Goal: Task Accomplishment & Management: Use online tool/utility

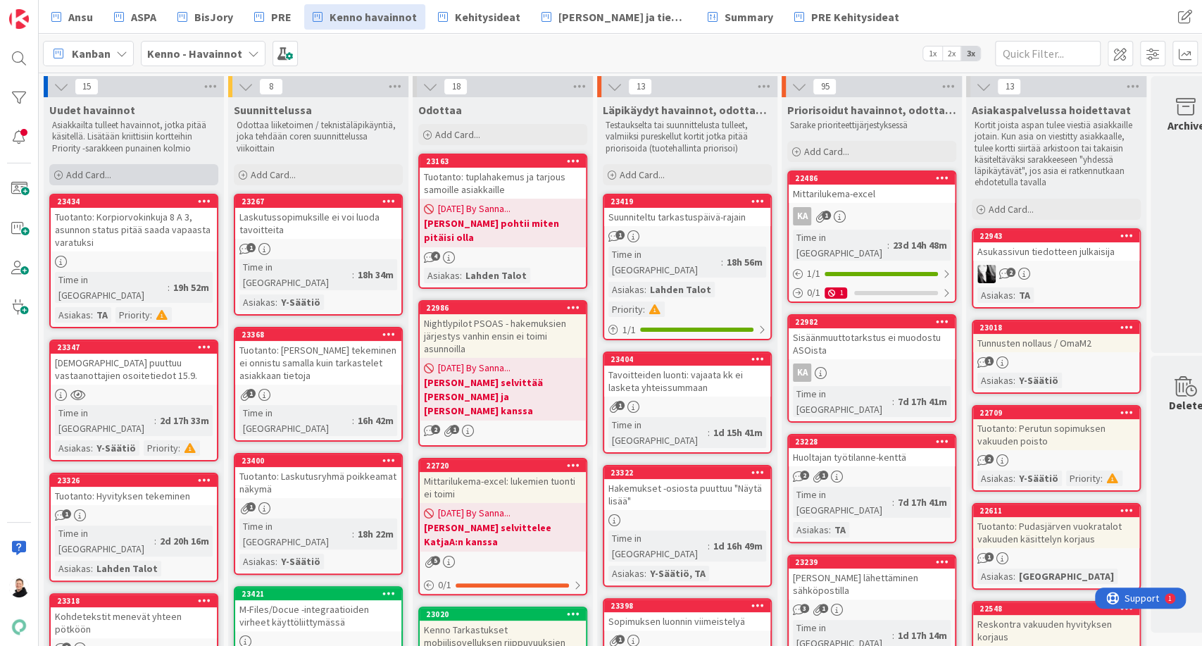
click at [73, 173] on span "Add Card..." at bounding box center [88, 174] width 45 height 13
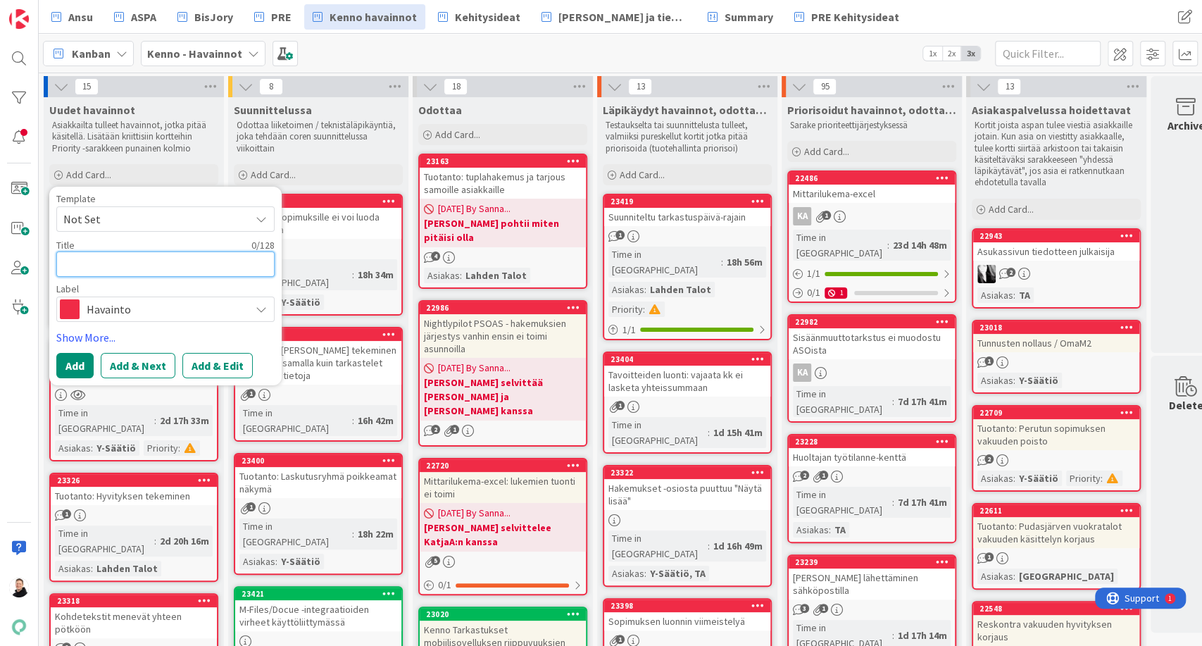
click at [138, 266] on textarea at bounding box center [165, 263] width 218 height 25
paste textarea "Edunvalvojan poistaminen ei onnistu"
type textarea "x"
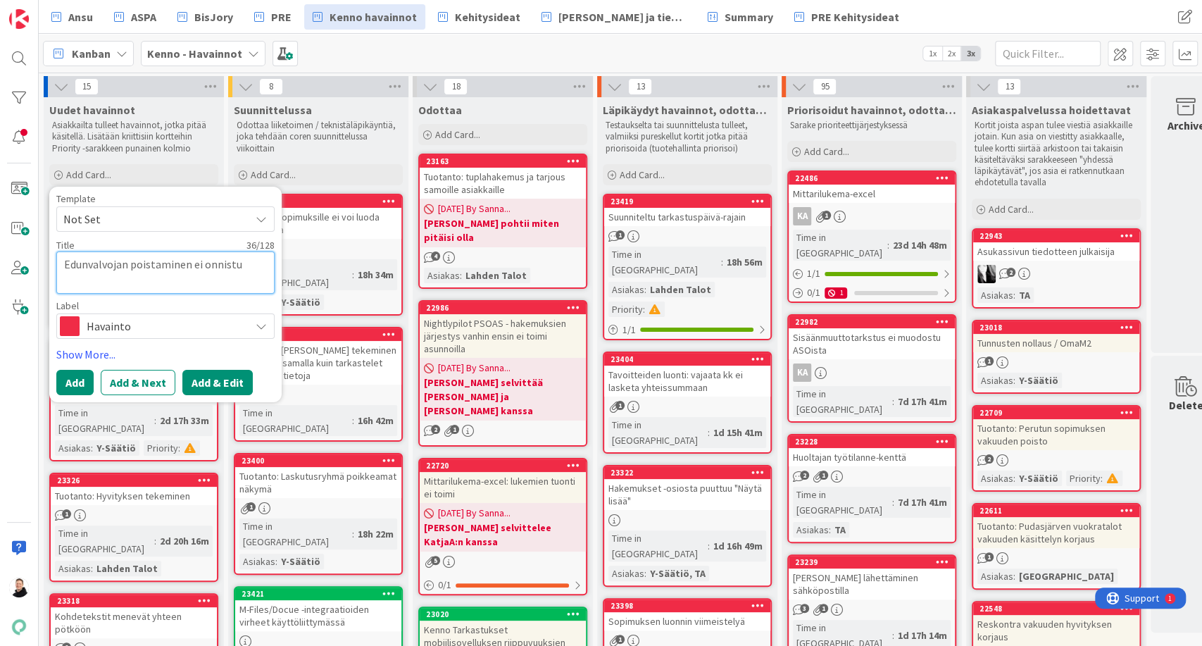
type textarea "Edunvalvojan poistaminen ei onnistu"
click at [232, 382] on button "Add & Edit" at bounding box center [217, 382] width 70 height 25
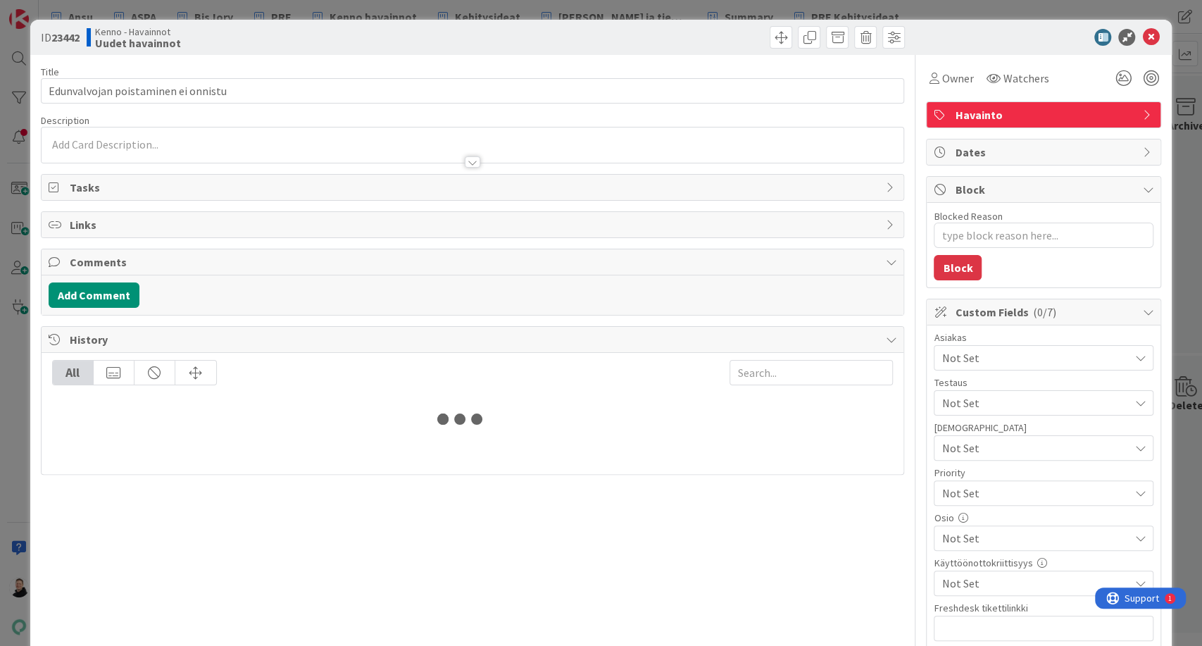
type textarea "x"
type input "Edunvalvojan poistaminen ei onnistu"
type textarea "x"
type input "Edunvalvojan poistaminen ei onnistu"
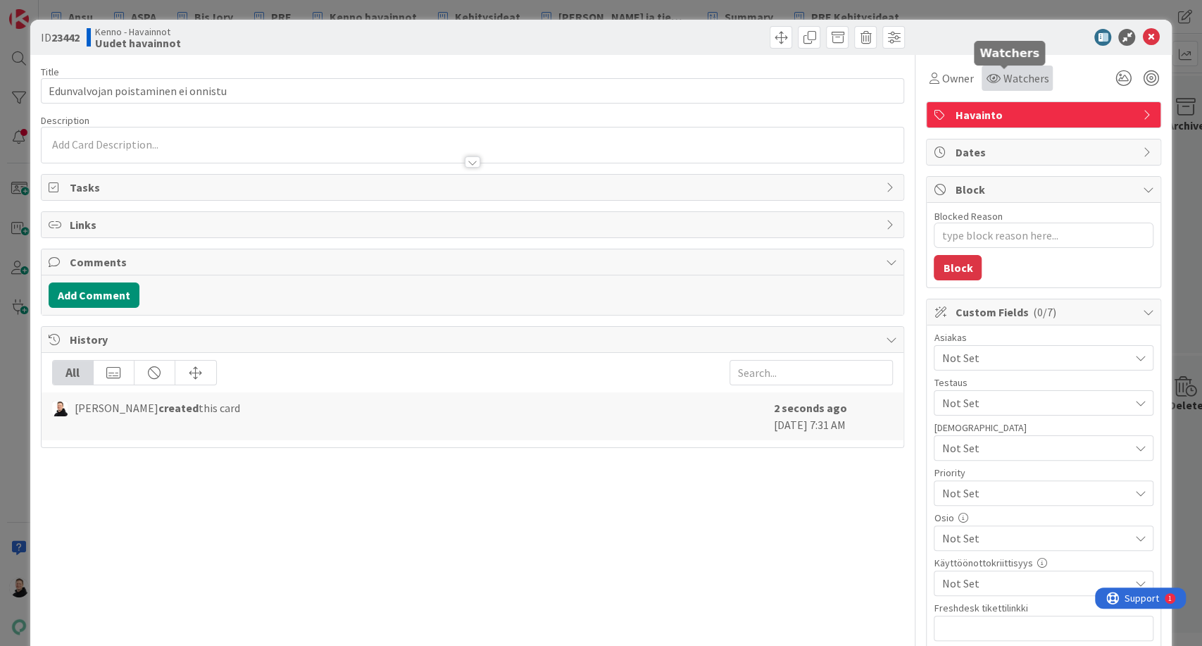
click at [1003, 73] on span "Watchers" at bounding box center [1026, 78] width 46 height 17
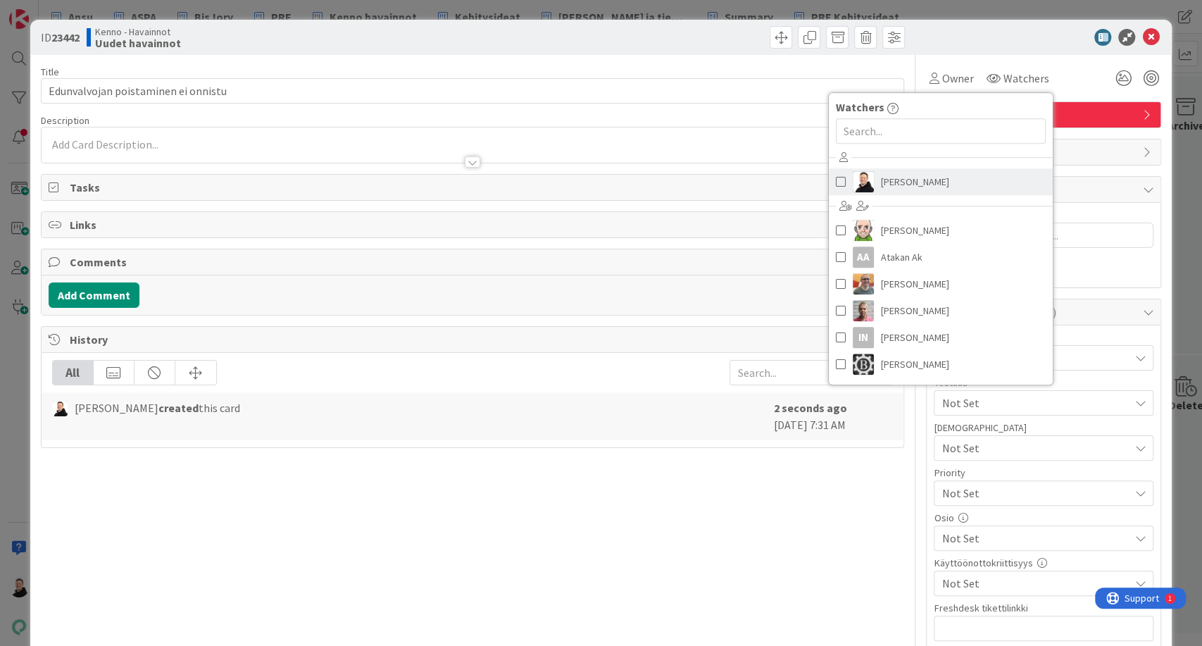
click at [888, 182] on span "[PERSON_NAME]" at bounding box center [915, 181] width 68 height 21
type textarea "x"
type input "Edunvalvojan poistaminen ei onnistu"
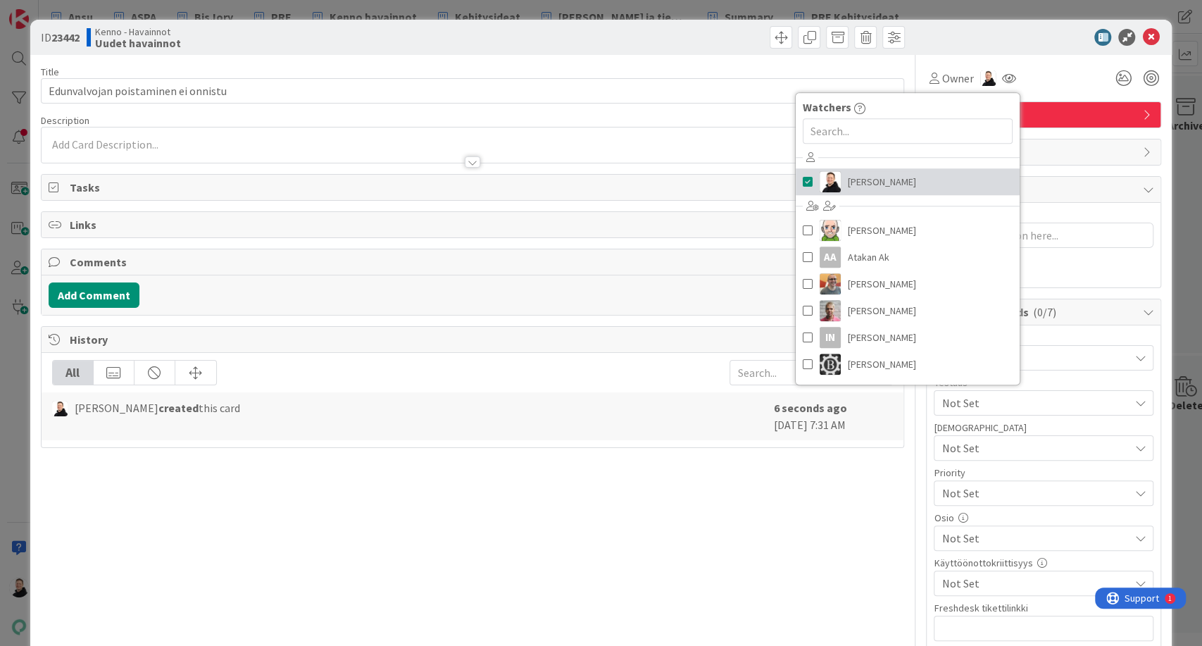
type textarea "x"
type input "Edunvalvojan poistaminen ei onnistu"
click at [620, 48] on div at bounding box center [690, 37] width 429 height 23
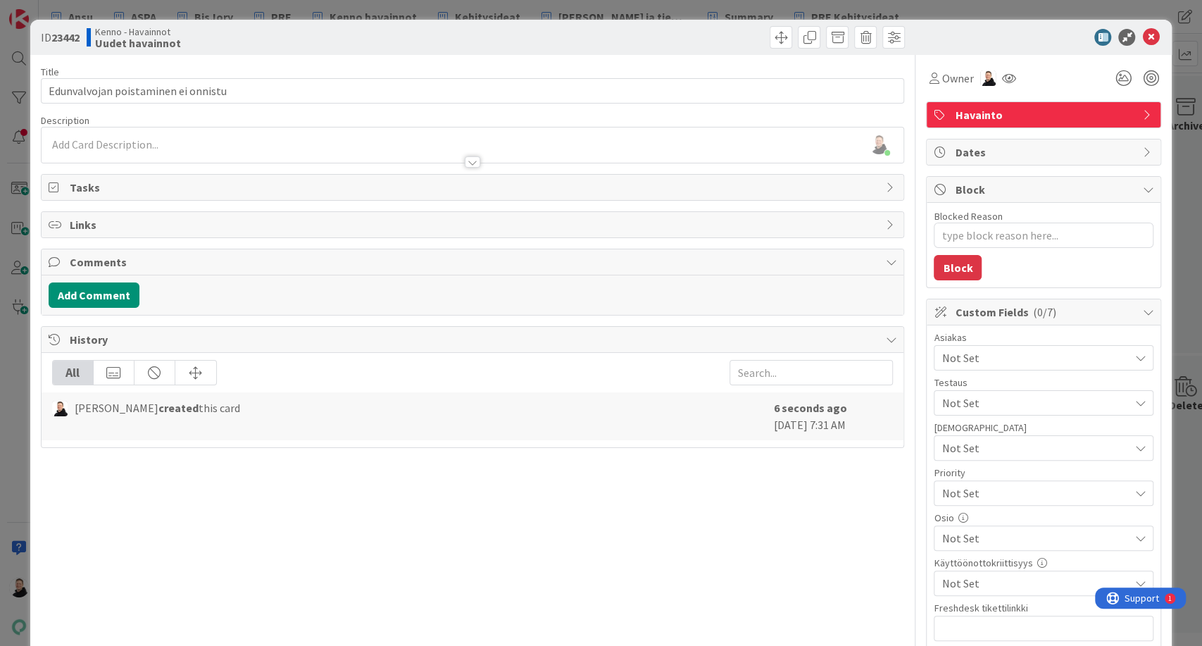
click at [79, 148] on div at bounding box center [473, 155] width 863 height 15
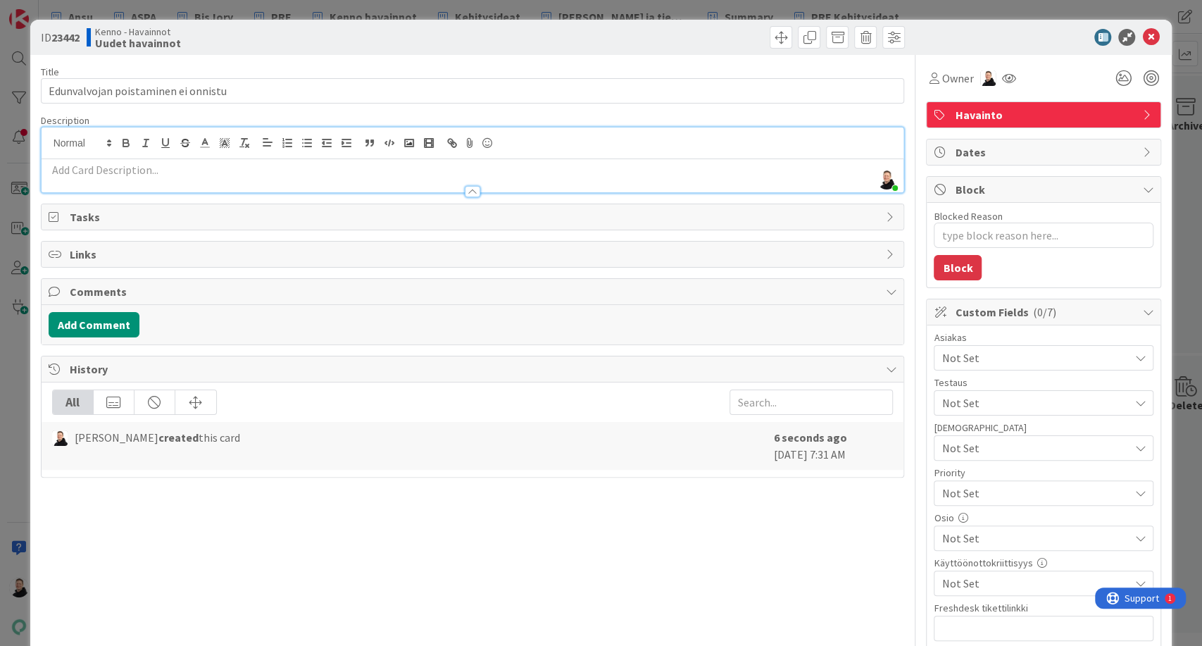
click at [70, 165] on p at bounding box center [473, 170] width 848 height 16
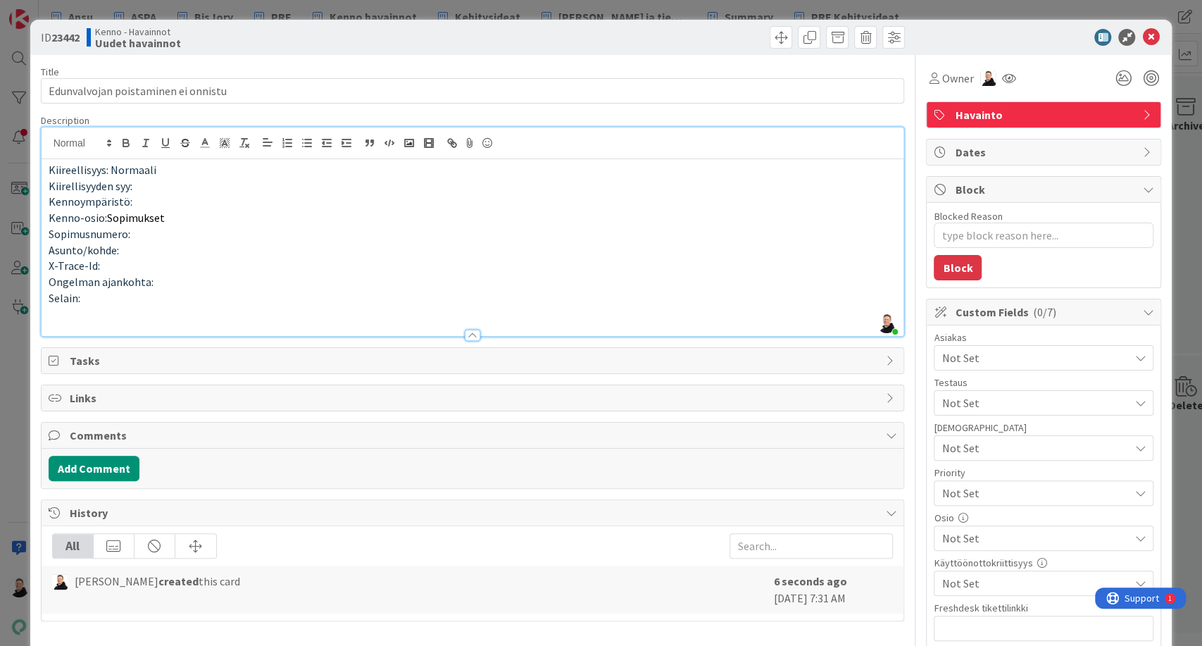
type textarea "x"
type input "Edunvalvojan poistaminen ei onnistu"
type textarea "x"
type input "Edunvalvojan poistaminen ei onnistu"
click at [1103, 361] on span "Not Set" at bounding box center [1034, 357] width 187 height 17
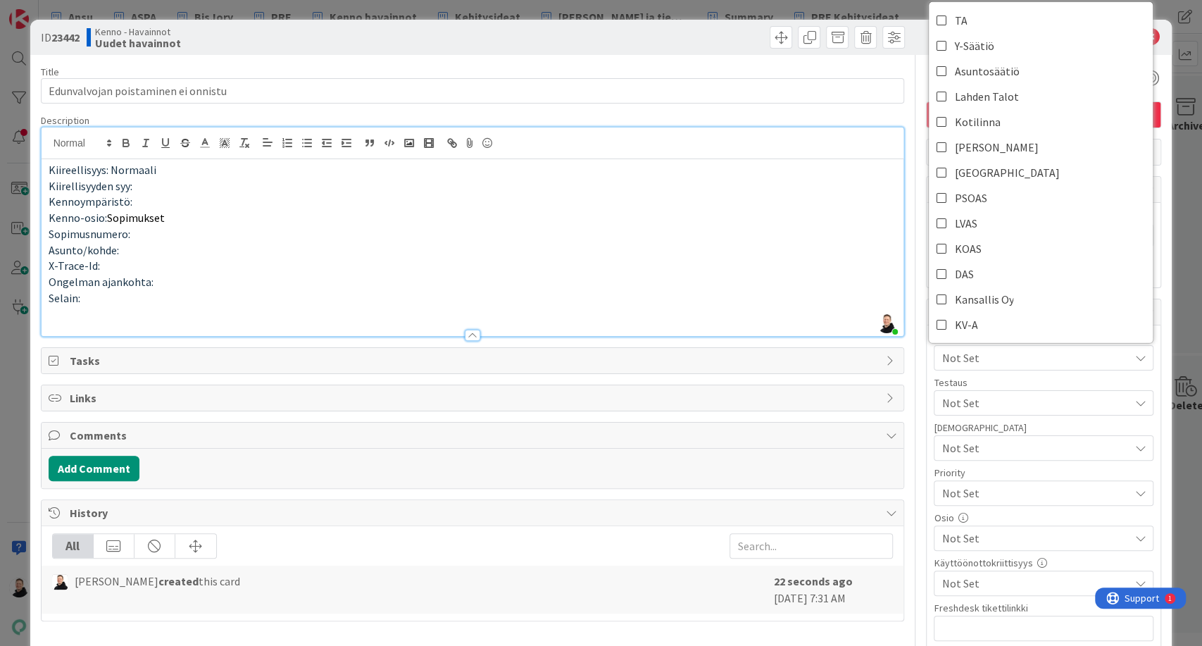
click at [1103, 361] on span "Not Set" at bounding box center [1034, 357] width 187 height 17
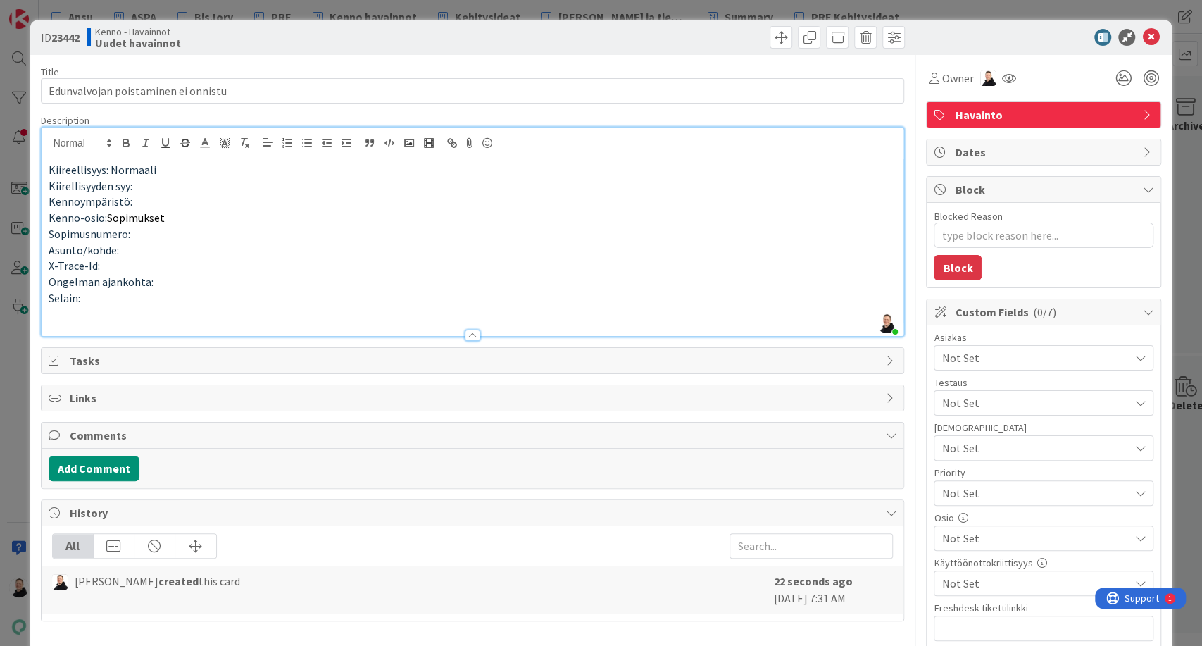
click at [1103, 361] on span "Not Set" at bounding box center [1034, 357] width 187 height 17
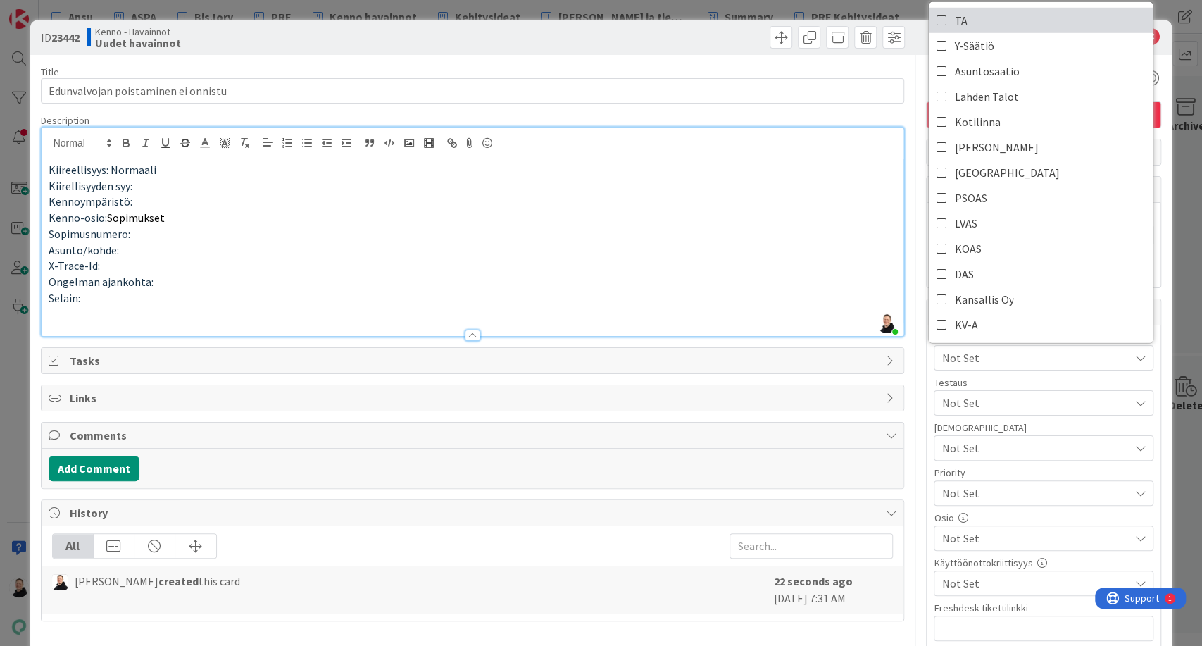
click at [954, 23] on span "TA" at bounding box center [960, 20] width 13 height 21
type textarea "x"
type input "Edunvalvojan poistaminen ei onnistu"
type textarea "x"
type input "Edunvalvojan poistaminen ei onnistu"
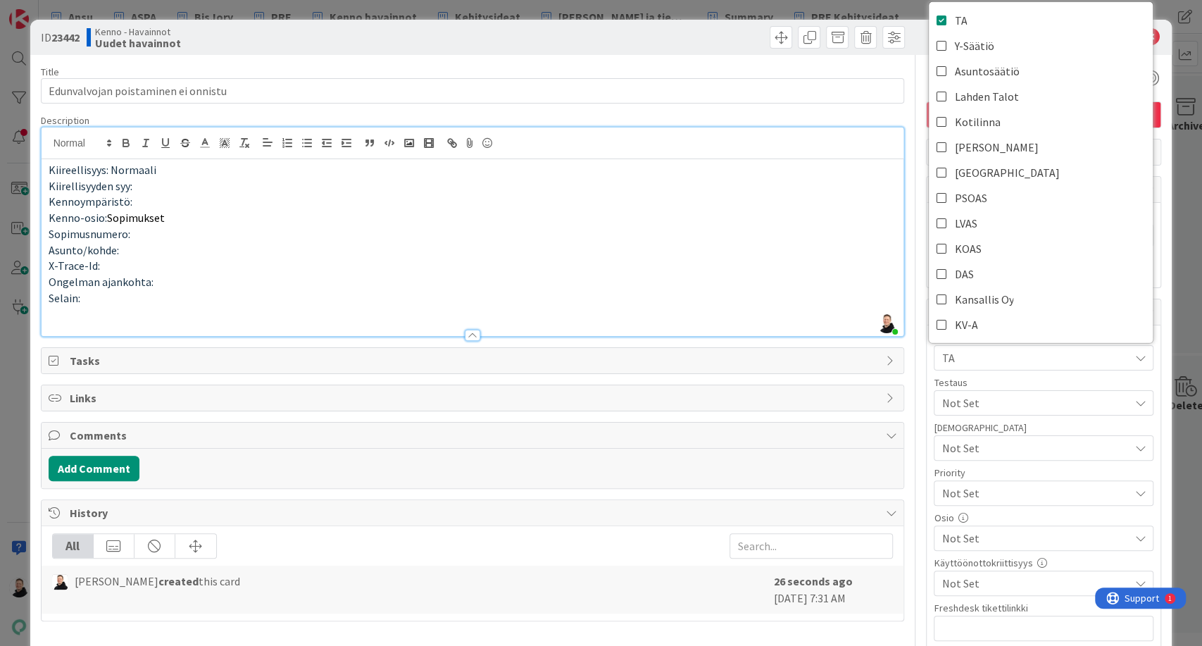
click at [991, 496] on span "Not Set" at bounding box center [1031, 493] width 180 height 20
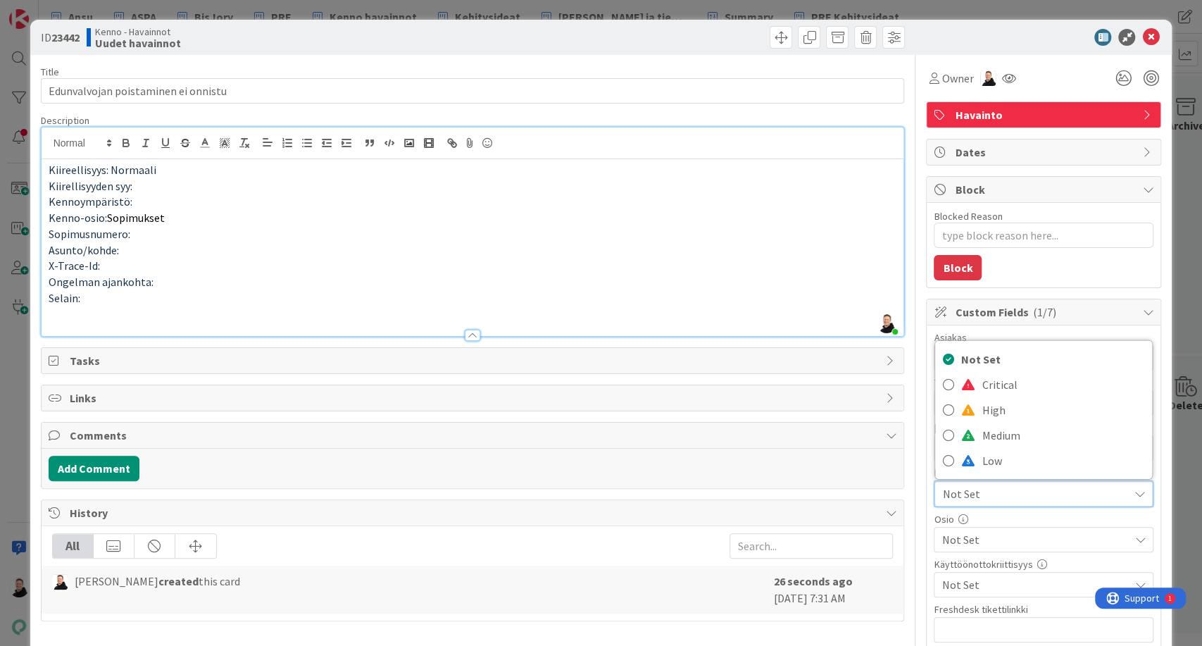
click at [991, 496] on span "Not Set" at bounding box center [1031, 494] width 179 height 20
click at [994, 538] on span "Not Set" at bounding box center [1034, 537] width 187 height 17
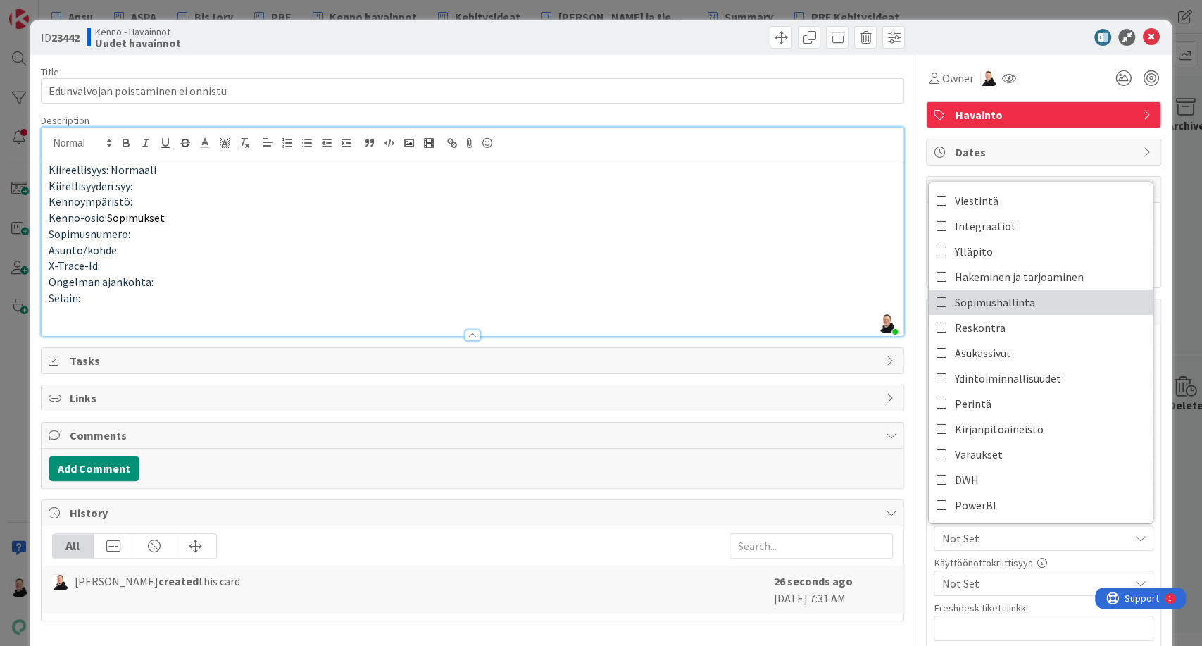
click at [941, 299] on link "Sopimushallinta" at bounding box center [1041, 301] width 224 height 25
type textarea "x"
type input "Edunvalvojan poistaminen ei onnistu"
type textarea "x"
type input "Edunvalvojan poistaminen ei onnistu"
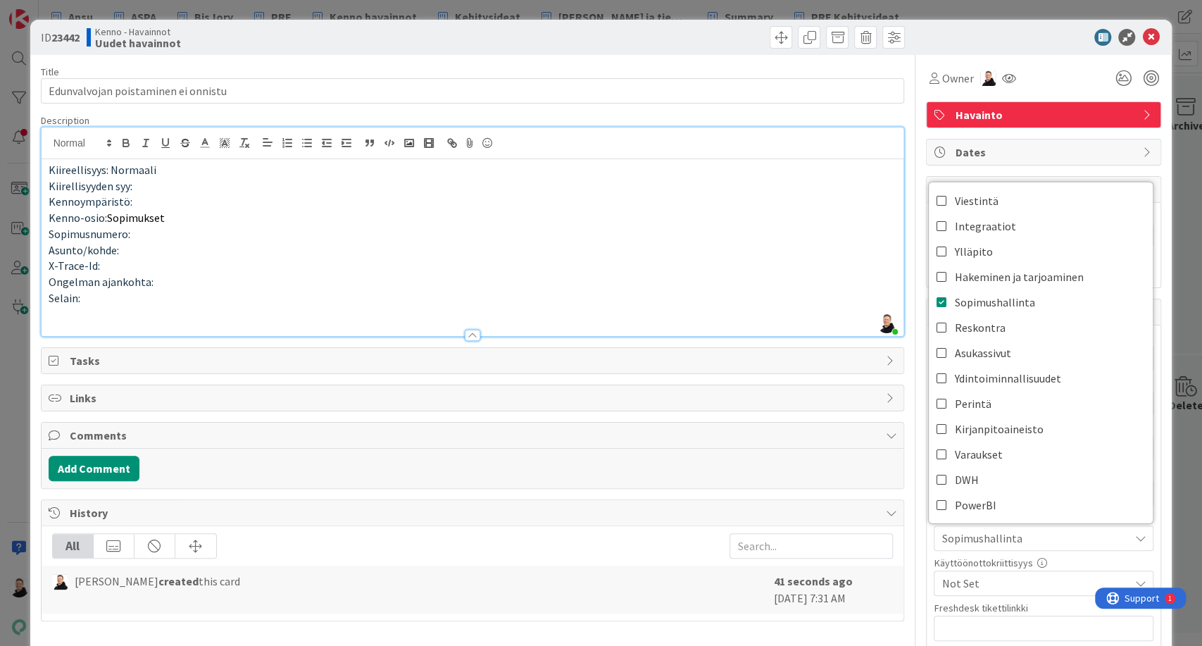
click at [799, 258] on p "X-Trace-Id:" at bounding box center [473, 266] width 848 height 16
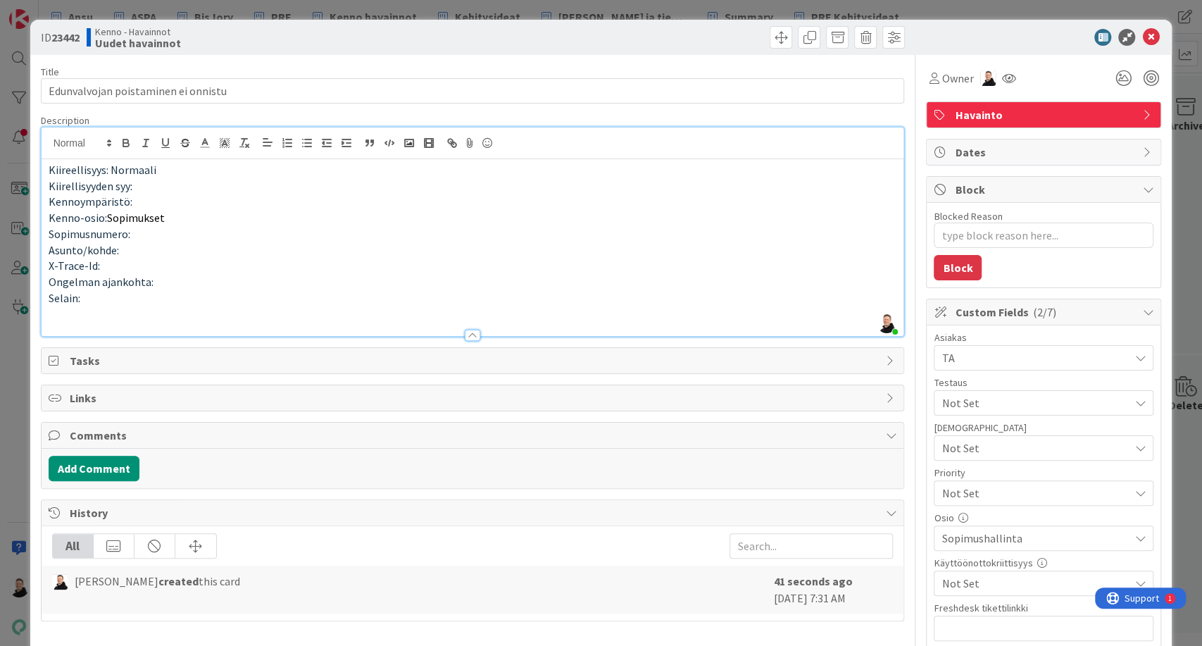
click at [72, 308] on p at bounding box center [473, 314] width 848 height 16
type textarea "x"
type input "Edunvalvojan poistaminen ei onnistu"
type textarea "x"
type input "Edunvalvojan poistaminen ei onnistu"
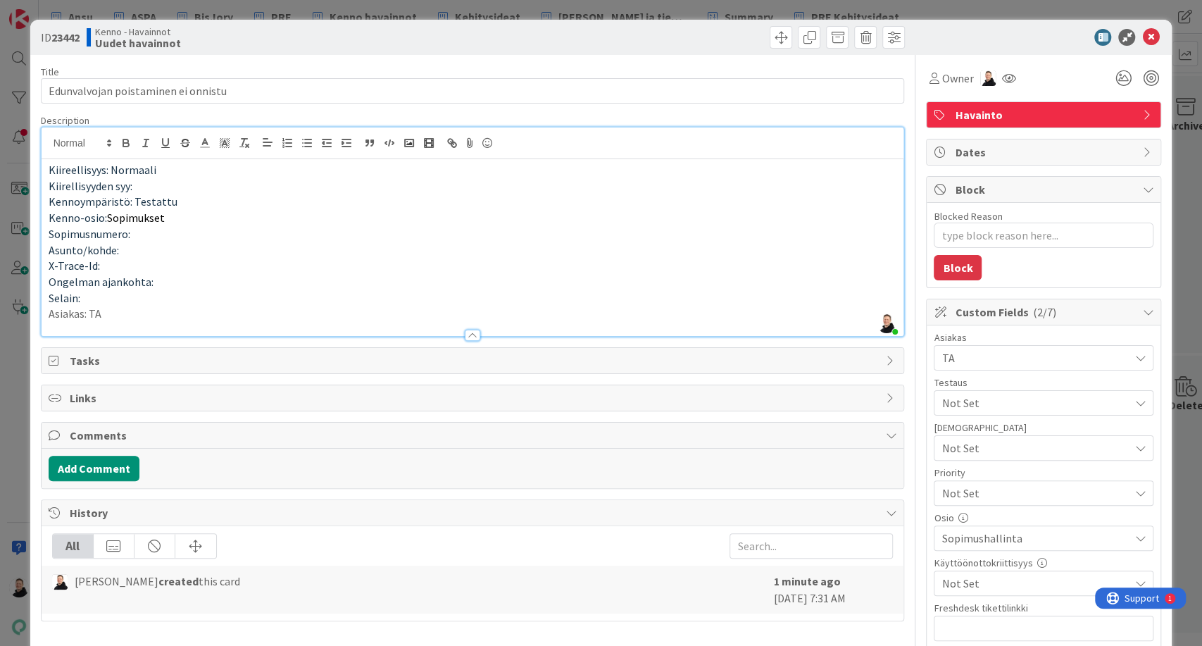
type textarea "x"
type input "Edunvalvojan poistaminen ei onnistu"
type textarea "x"
type input "Edunvalvojan poistaminen ei onnistu"
type textarea "x"
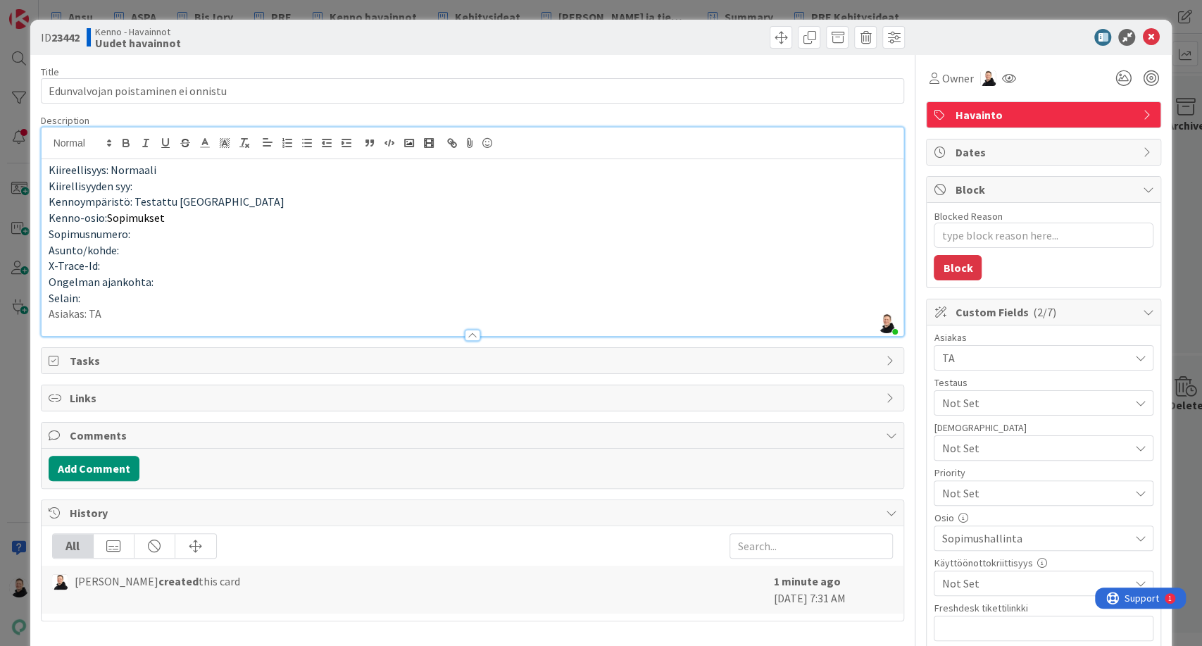
type input "Edunvalvojan poistaminen ei onnistu"
type textarea "x"
type input "Edunvalvojan poistaminen ei onnistu"
type textarea "x"
type input "Edunvalvojan poistaminen ei onnistu"
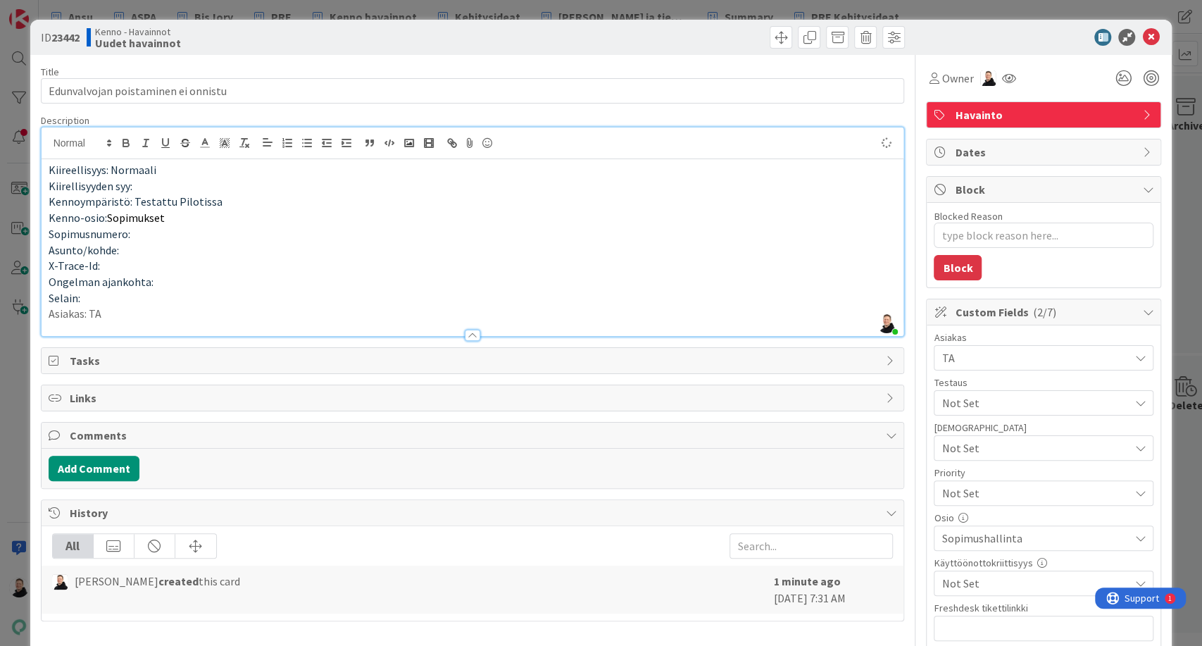
type textarea "x"
type input "Edunvalvojan poistaminen ei onnistu"
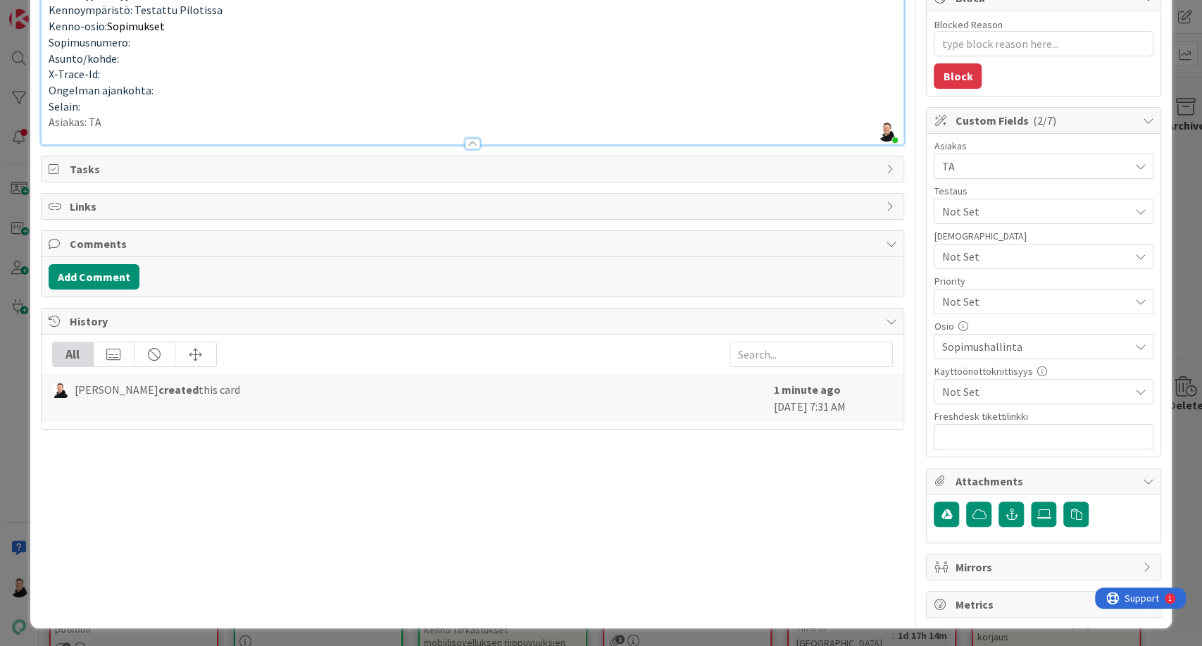
click at [136, 128] on p "Asiakas: TA" at bounding box center [473, 122] width 848 height 16
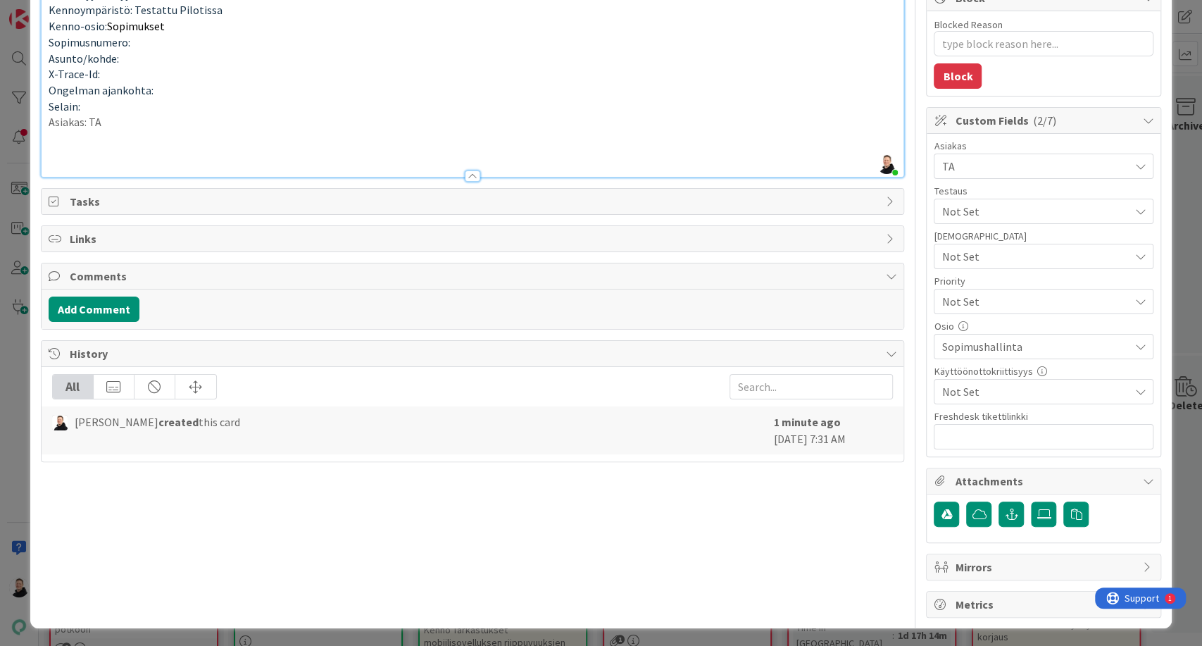
type textarea "x"
type input "Edunvalvojan poistaminen ei onnistu"
type textarea "x"
type input "Edunvalvojan poistaminen ei onnistu"
click at [72, 149] on p at bounding box center [473, 154] width 848 height 16
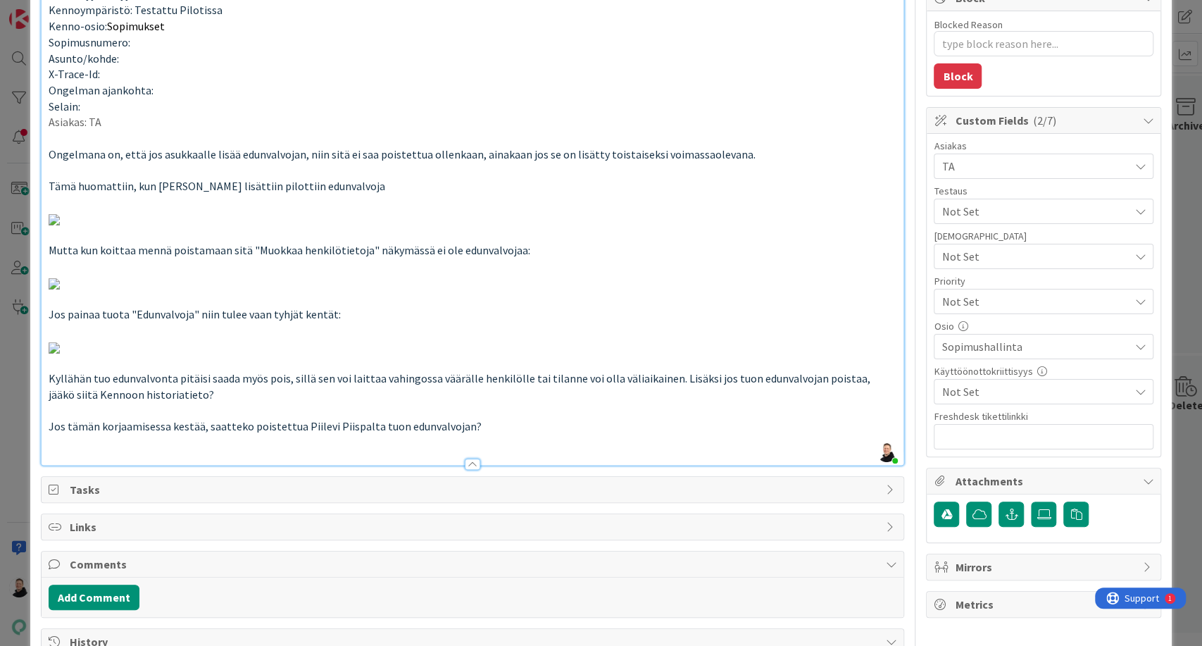
type textarea "x"
type input "Edunvalvojan poistaminen ei onnistu"
type textarea "x"
type input "Edunvalvojan poistaminen ei onnistu"
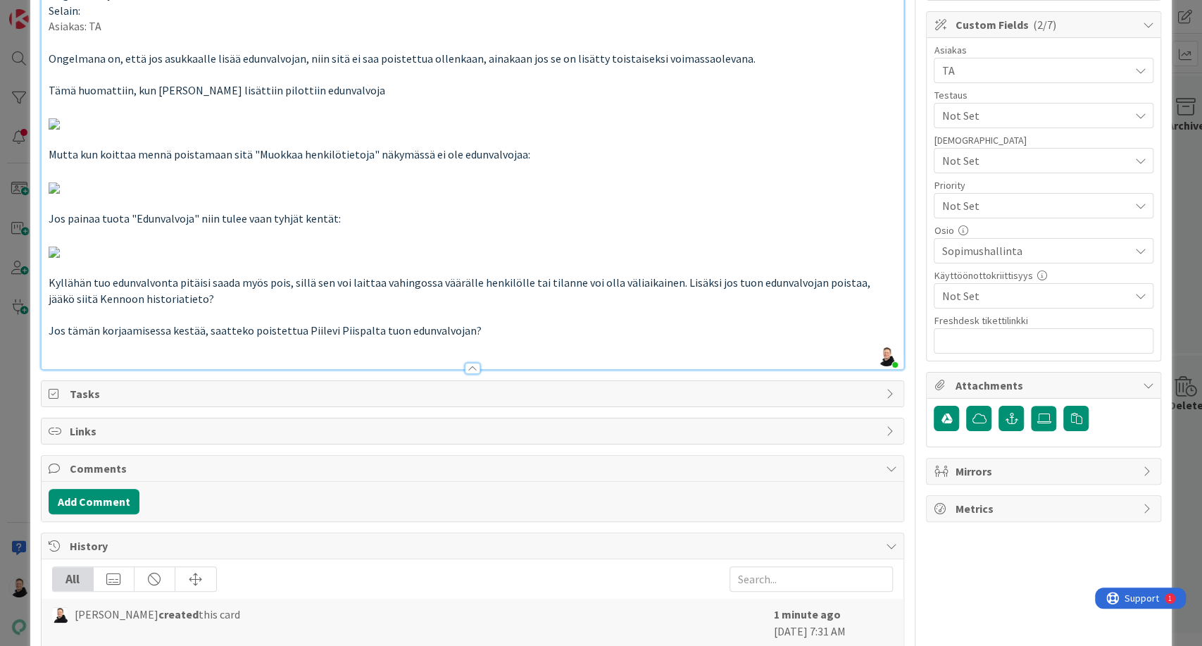
scroll to position [0, 0]
